Goal: Task Accomplishment & Management: Manage account settings

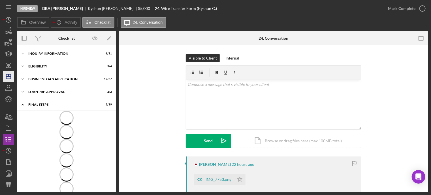
scroll to position [43, 0]
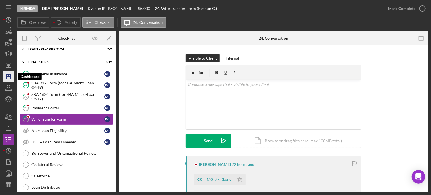
click at [9, 77] on line "button" at bounding box center [8, 77] width 5 height 0
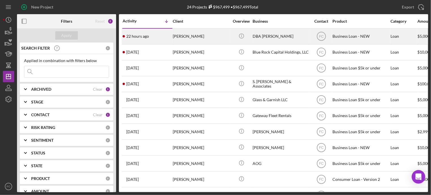
click at [158, 35] on div "22 hours ago [PERSON_NAME]" at bounding box center [148, 36] width 50 height 15
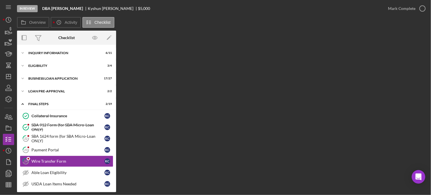
scroll to position [42, 0]
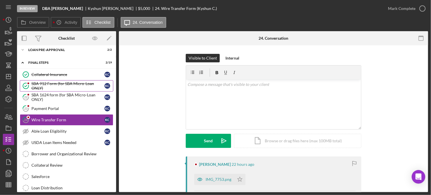
click at [60, 86] on div "SBA 912 Form (for SBA Micro-Loan ONLY)" at bounding box center [67, 85] width 73 height 9
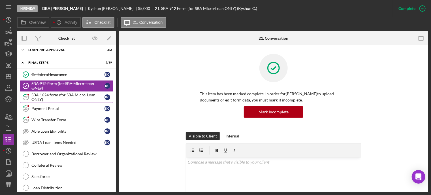
click at [37, 94] on div "SBA 1624 form (for SBA Micro-Loan ONLY)" at bounding box center [67, 97] width 73 height 9
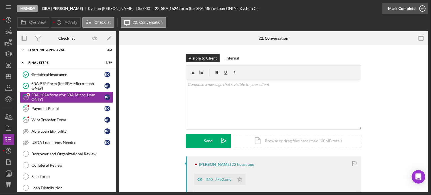
click at [423, 8] on icon "button" at bounding box center [423, 8] width 14 height 14
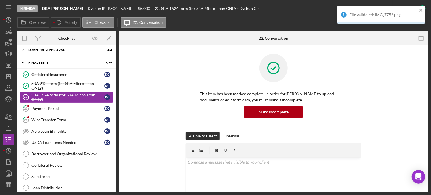
click at [58, 107] on div "Payment Portal" at bounding box center [67, 108] width 73 height 5
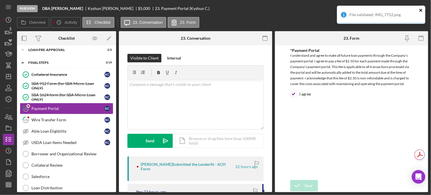
click at [421, 10] on icon "close" at bounding box center [421, 10] width 3 height 3
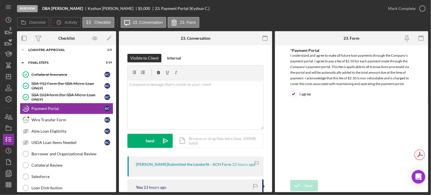
click at [423, 7] on div "File validated: IMG_7752.png" at bounding box center [381, 6] width 91 height 2
click at [424, 8] on icon "button" at bounding box center [423, 8] width 14 height 14
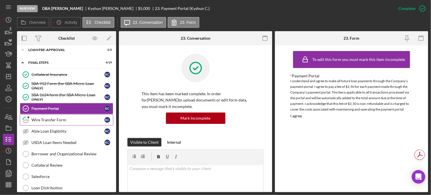
click at [31, 119] on icon "24" at bounding box center [26, 120] width 14 height 14
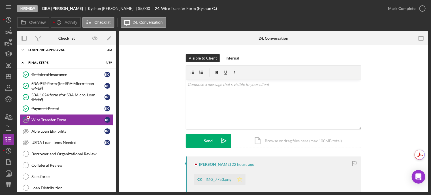
click at [241, 180] on icon "Icon/Star" at bounding box center [239, 179] width 11 height 11
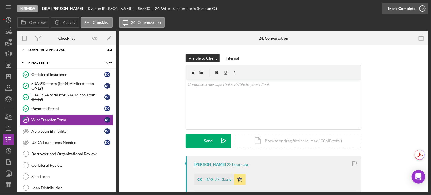
click at [422, 7] on icon "button" at bounding box center [423, 8] width 14 height 14
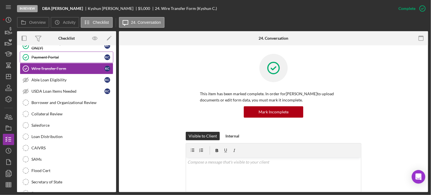
scroll to position [65, 0]
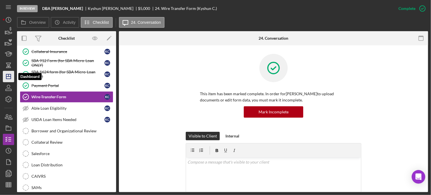
click at [7, 77] on line "button" at bounding box center [8, 77] width 5 height 0
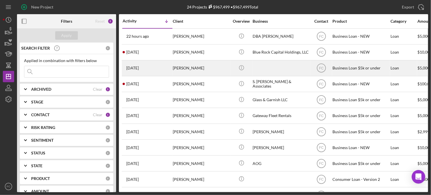
click at [211, 68] on div "[PERSON_NAME]" at bounding box center [201, 68] width 57 height 15
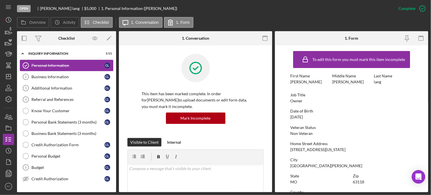
click at [63, 65] on div "Personal Information" at bounding box center [67, 65] width 73 height 5
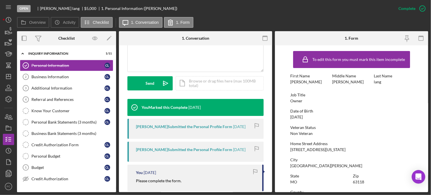
scroll to position [198, 0]
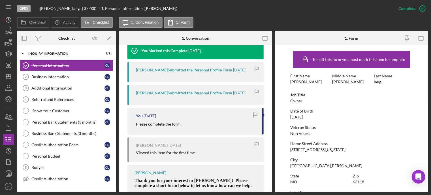
drag, startPoint x: 133, startPoint y: 124, endPoint x: 185, endPoint y: 122, distance: 51.9
click at [185, 123] on div "You [DATE] Please complete the form." at bounding box center [196, 121] width 136 height 26
copy mark "Please complete the form."
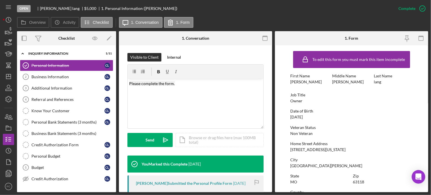
click at [141, 148] on div "Visible to Client Internal v Color teal Color pink Remove color Add row above A…" at bounding box center [196, 104] width 136 height 103
click at [141, 144] on button "Send Icon/icon-invite-send" at bounding box center [150, 140] width 45 height 14
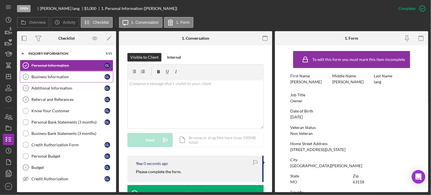
click at [44, 76] on div "Business Information" at bounding box center [67, 77] width 73 height 5
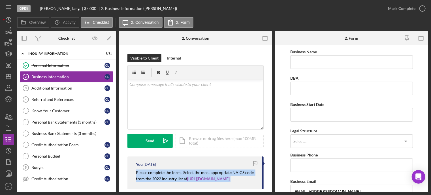
drag, startPoint x: 135, startPoint y: 170, endPoint x: 243, endPoint y: 180, distance: 107.9
click at [243, 180] on div "You [DATE] Please complete the form. Select the most appropriate NAICS code fro…" at bounding box center [196, 172] width 136 height 33
copy p "Please complete the form. Select the most appropriate NAICS code from the 2022 …"
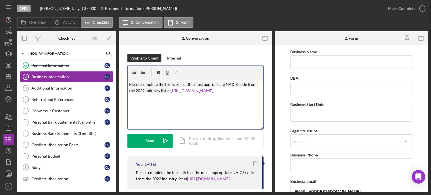
drag, startPoint x: 134, startPoint y: 139, endPoint x: 122, endPoint y: 134, distance: 13.2
click at [134, 139] on button "Send Icon/icon-invite-send" at bounding box center [150, 141] width 45 height 14
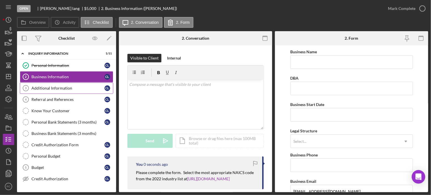
click at [35, 86] on div "Additional Information" at bounding box center [67, 88] width 73 height 5
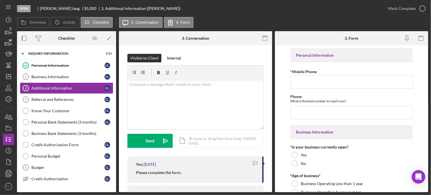
drag, startPoint x: 138, startPoint y: 172, endPoint x: 182, endPoint y: 172, distance: 43.7
click at [182, 172] on div "You [DATE] Please complete the form." at bounding box center [196, 169] width 136 height 26
copy mark "Please complete the form."
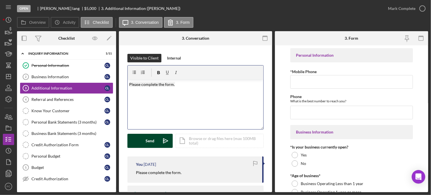
click at [145, 141] on button "Send Icon/icon-invite-send" at bounding box center [150, 141] width 45 height 14
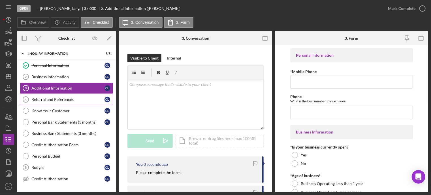
click at [46, 99] on div "Referral and References" at bounding box center [67, 99] width 73 height 5
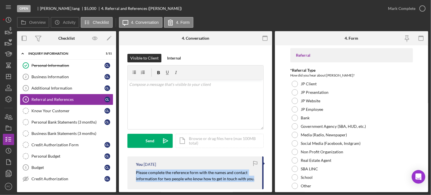
drag, startPoint x: 133, startPoint y: 171, endPoint x: 253, endPoint y: 182, distance: 121.3
click at [253, 182] on div "You [DATE] Please complete the reference form with the names and contact inform…" at bounding box center [196, 172] width 136 height 33
copy mark "Please complete the reference form with the names and contact information for t…"
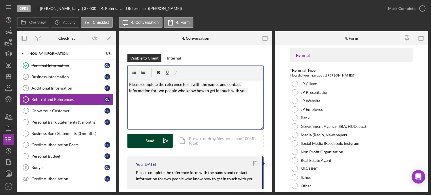
click at [154, 139] on div "Send" at bounding box center [150, 141] width 9 height 14
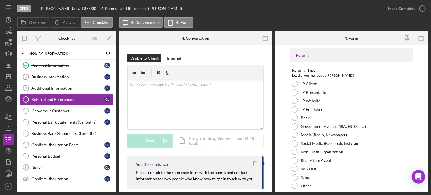
click at [55, 165] on div "Budget" at bounding box center [67, 167] width 73 height 5
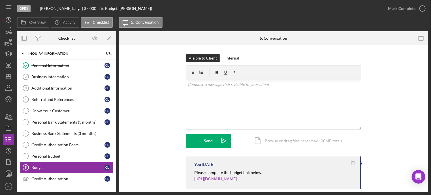
scroll to position [45, 0]
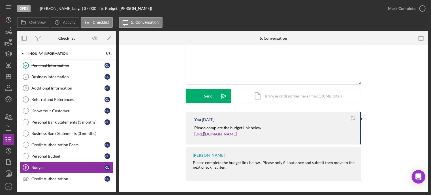
drag, startPoint x: 205, startPoint y: 127, endPoint x: 334, endPoint y: 137, distance: 130.0
click at [334, 137] on div "You [DATE] Please complete the budget link below. [URL][DOMAIN_NAME]" at bounding box center [274, 128] width 176 height 33
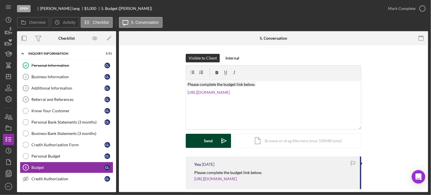
click at [195, 141] on button "Send Icon/icon-invite-send" at bounding box center [208, 141] width 45 height 14
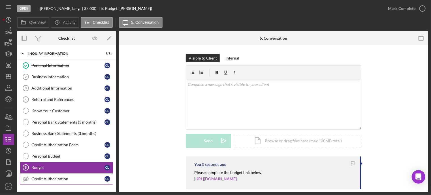
scroll to position [60, 0]
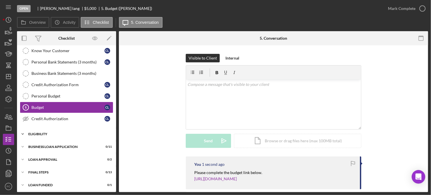
click at [51, 130] on div "Icon/Expander Eligibility 1 / 4" at bounding box center [66, 133] width 99 height 11
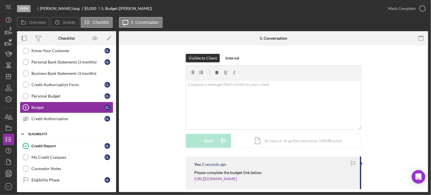
scroll to position [88, 0]
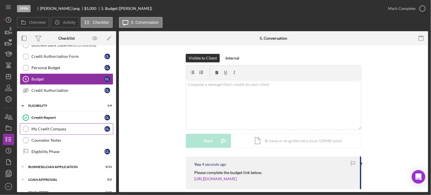
click at [59, 127] on div "My Credit Compass" at bounding box center [67, 129] width 73 height 5
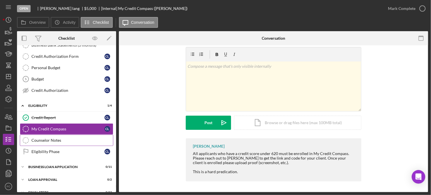
scroll to position [108, 0]
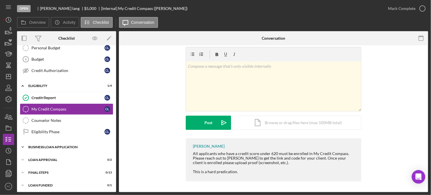
click at [54, 146] on div "BUSINESS LOAN APPLICATION" at bounding box center [68, 146] width 81 height 3
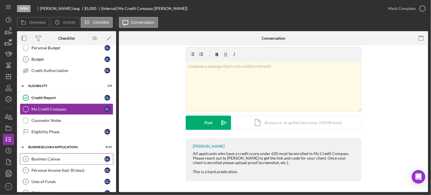
click at [49, 158] on div "Business Canvas" at bounding box center [67, 159] width 73 height 5
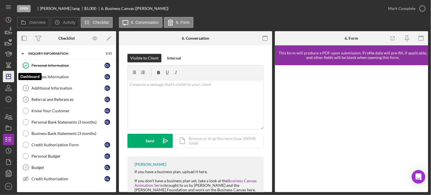
click at [10, 79] on icon "Icon/Dashboard" at bounding box center [8, 76] width 14 height 14
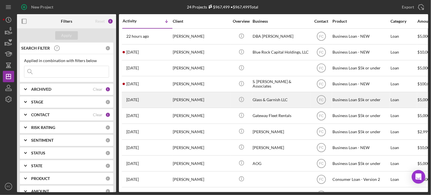
scroll to position [57, 0]
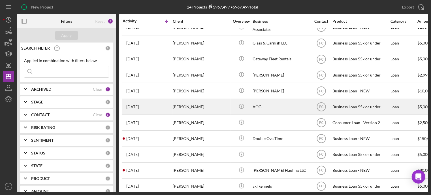
click at [160, 108] on div "[DATE] [PERSON_NAME]" at bounding box center [148, 106] width 50 height 15
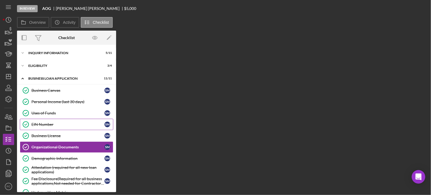
scroll to position [28, 0]
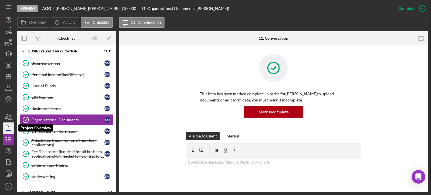
click at [7, 128] on icon "button" at bounding box center [8, 128] width 14 height 14
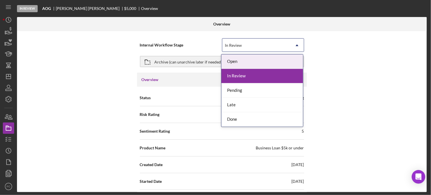
click at [242, 44] on div "In Review" at bounding box center [257, 45] width 68 height 13
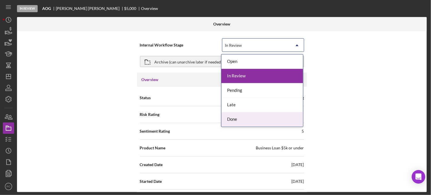
click at [230, 120] on div "Done" at bounding box center [263, 119] width 82 height 14
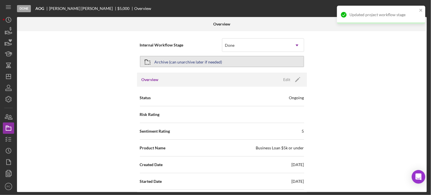
click at [171, 61] on div "Archive (can unarchive later if needed)" at bounding box center [189, 61] width 68 height 10
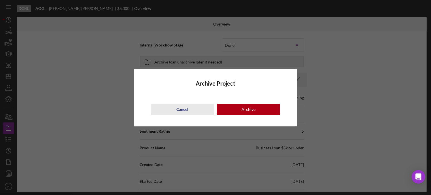
click at [189, 107] on button "Cancel" at bounding box center [182, 109] width 63 height 11
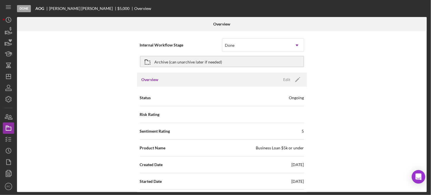
click at [171, 80] on div "Overview Edit Icon/Edit" at bounding box center [222, 80] width 170 height 14
click at [150, 61] on icon "button" at bounding box center [148, 62] width 14 height 14
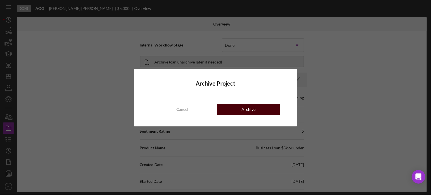
click at [236, 106] on button "Archive" at bounding box center [248, 109] width 63 height 11
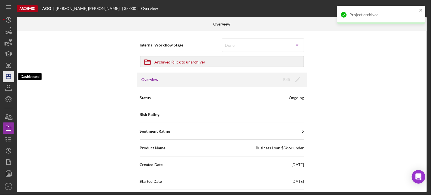
click at [7, 76] on icon "Icon/Dashboard" at bounding box center [8, 76] width 14 height 14
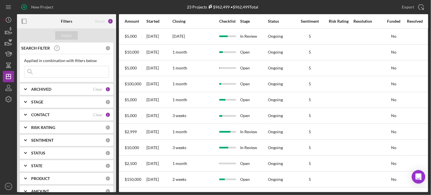
scroll to position [0, 300]
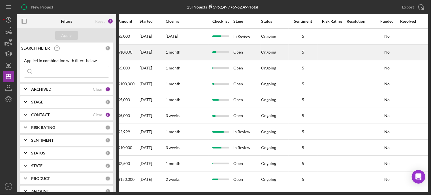
click at [241, 51] on div "Open" at bounding box center [247, 52] width 27 height 15
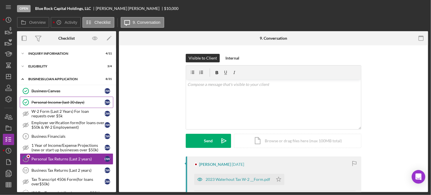
scroll to position [39, 0]
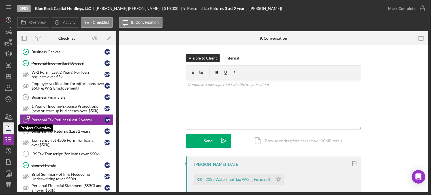
click at [7, 128] on icon "button" at bounding box center [8, 128] width 14 height 14
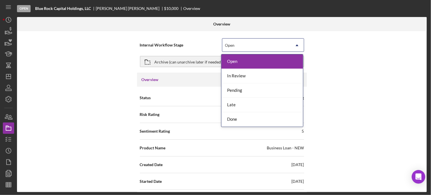
click at [251, 43] on div "Open" at bounding box center [257, 45] width 68 height 13
click at [241, 75] on div "In Review" at bounding box center [263, 76] width 82 height 14
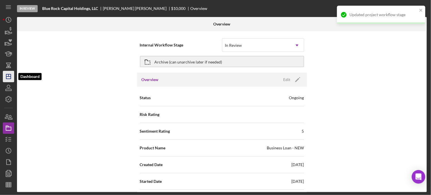
click at [6, 74] on icon "Icon/Dashboard" at bounding box center [8, 76] width 14 height 14
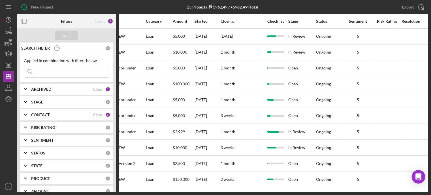
scroll to position [0, 258]
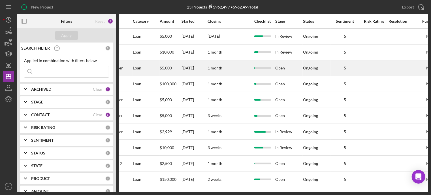
click at [280, 67] on div "Open" at bounding box center [289, 68] width 27 height 15
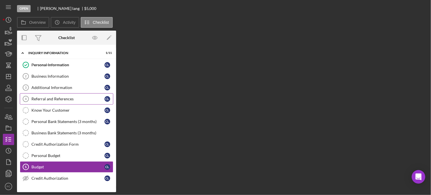
scroll to position [47, 0]
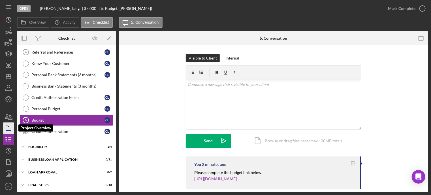
click at [8, 127] on polygon "button" at bounding box center [7, 126] width 3 height 1
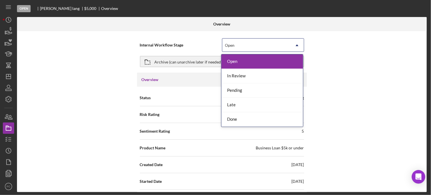
click at [236, 44] on div "Open" at bounding box center [257, 45] width 68 height 13
click at [233, 75] on div "In Review" at bounding box center [263, 76] width 82 height 14
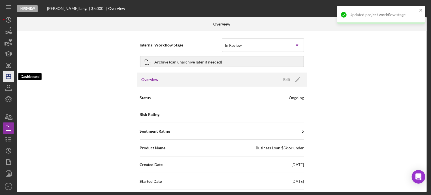
click at [11, 78] on icon "Icon/Dashboard" at bounding box center [8, 76] width 14 height 14
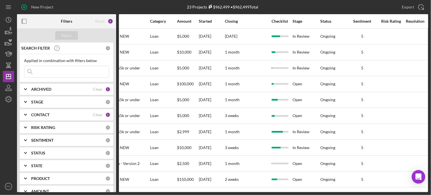
scroll to position [0, 242]
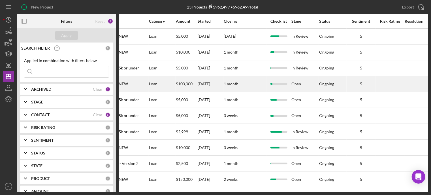
click at [298, 82] on div "Open" at bounding box center [305, 84] width 27 height 15
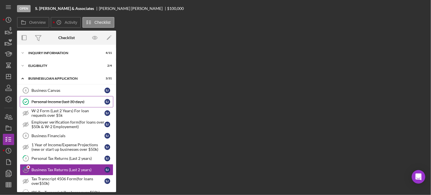
scroll to position [50, 0]
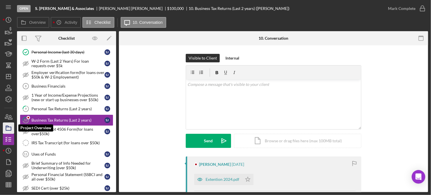
click at [9, 129] on icon "button" at bounding box center [8, 128] width 14 height 14
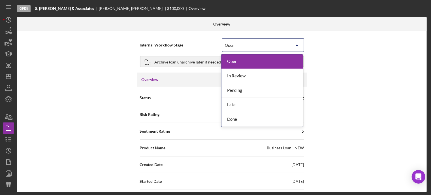
click at [236, 45] on div "Open" at bounding box center [257, 45] width 68 height 13
click at [232, 75] on div "In Review" at bounding box center [263, 76] width 82 height 14
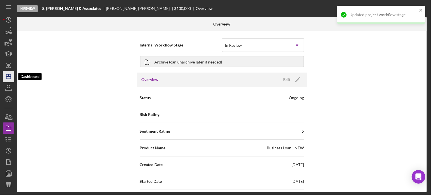
click at [9, 77] on line "button" at bounding box center [9, 75] width 0 height 2
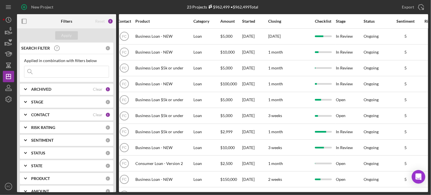
scroll to position [0, 200]
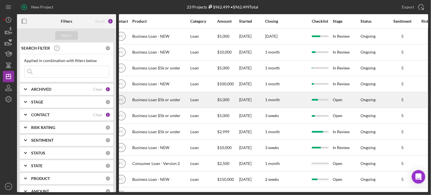
click at [340, 100] on div "Open" at bounding box center [346, 99] width 27 height 15
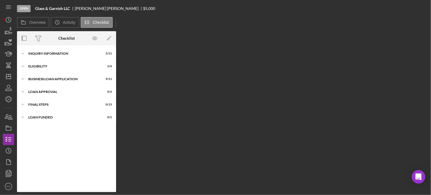
scroll to position [28, 0]
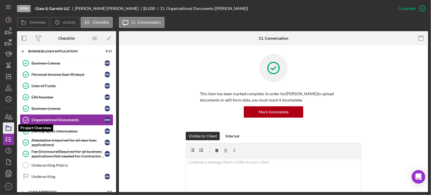
click at [10, 131] on icon "button" at bounding box center [8, 128] width 14 height 14
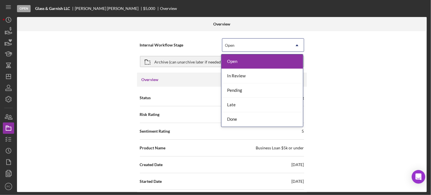
click at [234, 43] on div "Open" at bounding box center [230, 45] width 10 height 5
click at [235, 76] on div "In Review" at bounding box center [263, 76] width 82 height 14
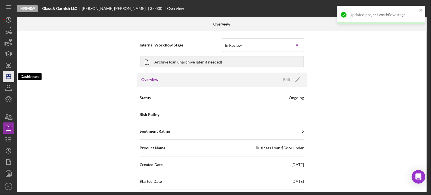
click at [7, 75] on polygon "button" at bounding box center [8, 76] width 5 height 5
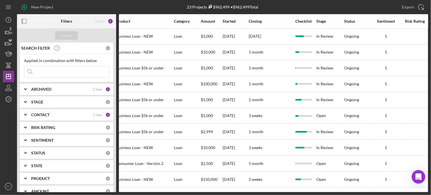
scroll to position [0, 222]
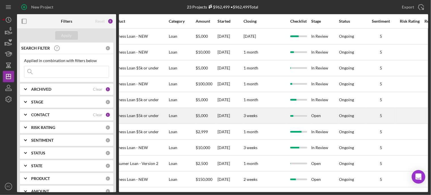
click at [319, 115] on div "Open" at bounding box center [325, 115] width 27 height 15
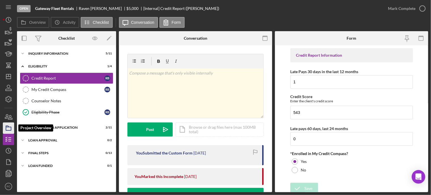
click at [7, 129] on icon "button" at bounding box center [8, 128] width 14 height 14
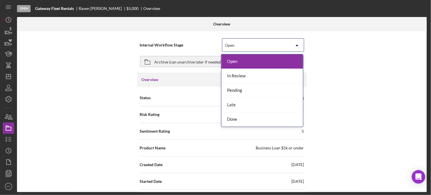
click at [242, 43] on div "Open" at bounding box center [257, 45] width 68 height 13
click at [234, 79] on div "In Review" at bounding box center [263, 76] width 82 height 14
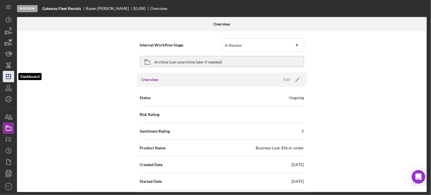
click at [7, 75] on polygon "button" at bounding box center [8, 76] width 5 height 5
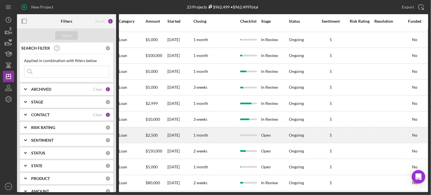
scroll to position [57, 272]
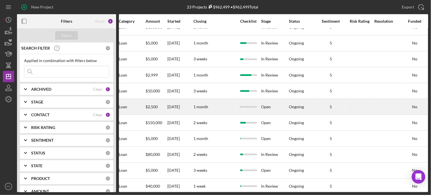
click at [273, 104] on div "Open" at bounding box center [274, 106] width 27 height 15
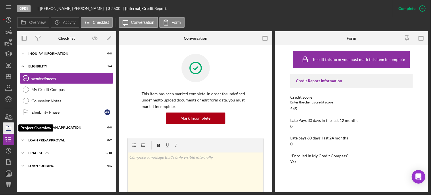
click at [7, 131] on icon "button" at bounding box center [8, 128] width 14 height 14
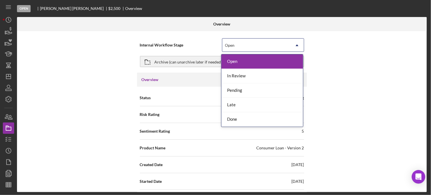
click at [233, 45] on div "Open" at bounding box center [230, 45] width 10 height 5
click at [234, 76] on div "In Review" at bounding box center [263, 76] width 82 height 14
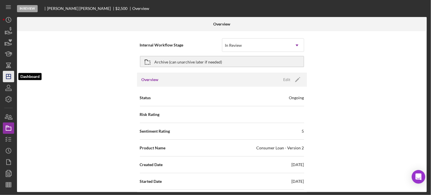
click at [9, 73] on icon "Icon/Dashboard" at bounding box center [8, 76] width 14 height 14
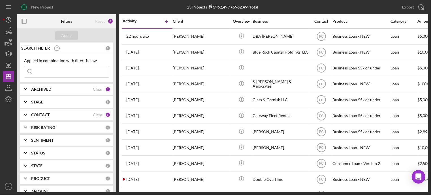
click at [3, 71] on button "Icon/Dashboard Dashboard" at bounding box center [8, 76] width 11 height 11
